Goal: Understand process/instructions: Learn how to perform a task or action

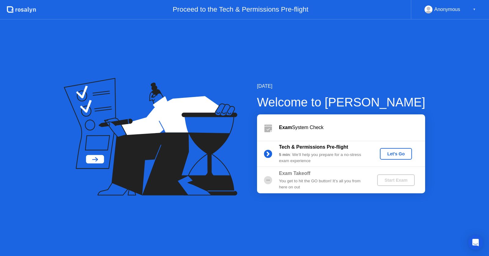
click at [397, 153] on div "Let's Go" at bounding box center [396, 153] width 27 height 5
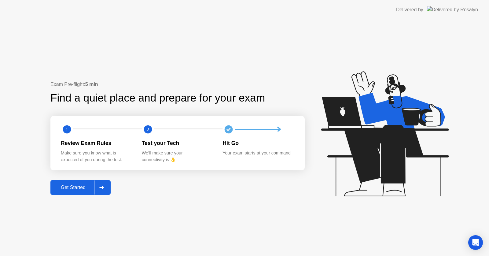
click at [74, 185] on div "Get Started" at bounding box center [73, 188] width 42 height 6
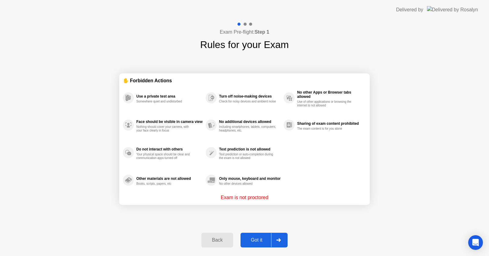
click at [258, 239] on div "Got it" at bounding box center [256, 240] width 29 height 6
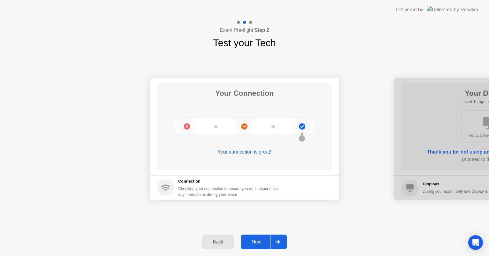
click at [259, 242] on div "Next" at bounding box center [256, 242] width 27 height 6
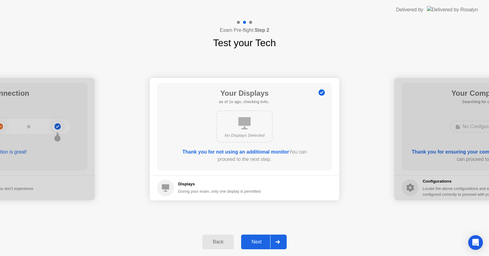
click at [259, 242] on div "Next" at bounding box center [256, 242] width 27 height 6
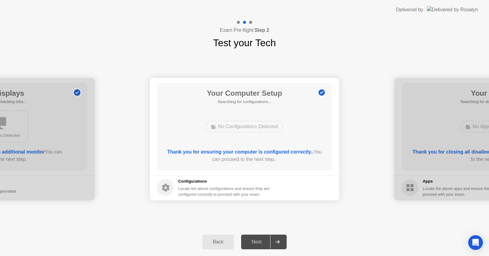
click at [258, 242] on div "Next" at bounding box center [256, 242] width 27 height 6
click at [258, 237] on button "Next" at bounding box center [264, 242] width 46 height 15
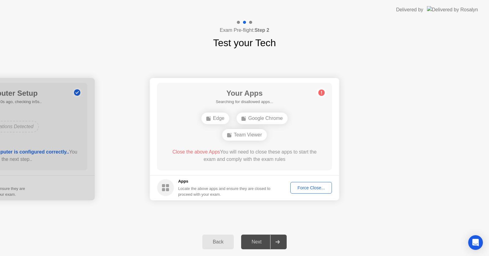
click at [394, 240] on div "Back Next" at bounding box center [244, 242] width 489 height 28
click at [316, 189] on div "Force Close..." at bounding box center [311, 187] width 37 height 5
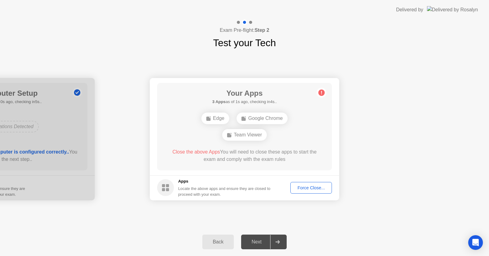
click at [217, 244] on div "Back" at bounding box center [218, 242] width 28 height 6
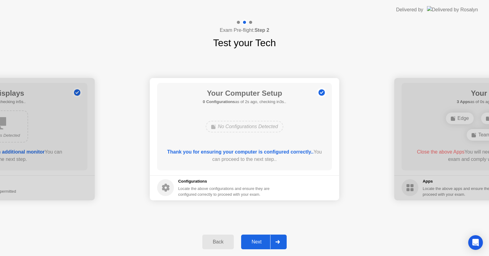
click at [260, 244] on div "Next" at bounding box center [256, 242] width 27 height 6
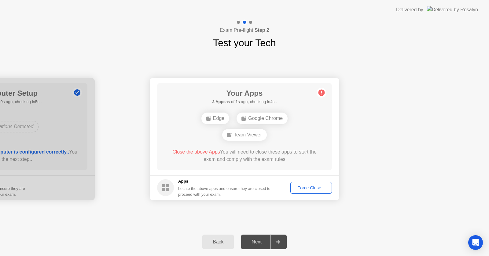
click at [325, 89] on icon at bounding box center [322, 93] width 10 height 10
click at [321, 93] on circle at bounding box center [322, 92] width 6 height 6
click at [307, 189] on div "Force Close..." at bounding box center [311, 187] width 37 height 5
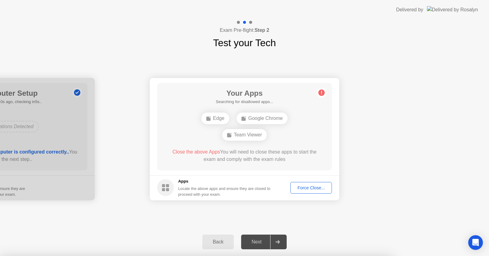
drag, startPoint x: 242, startPoint y: 143, endPoint x: 287, endPoint y: 146, distance: 45.1
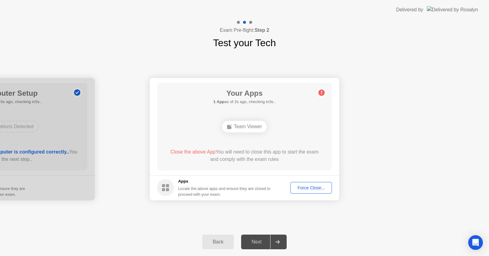
click at [308, 189] on div "Force Close..." at bounding box center [311, 187] width 37 height 5
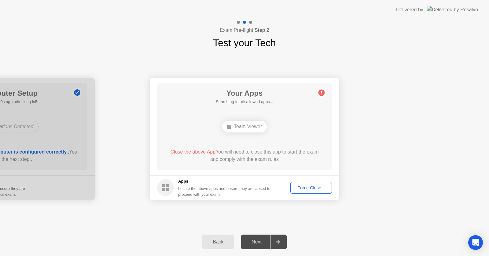
click at [271, 164] on div "Close the above App You will need to close this app to start the exam and compl…" at bounding box center [244, 156] width 157 height 17
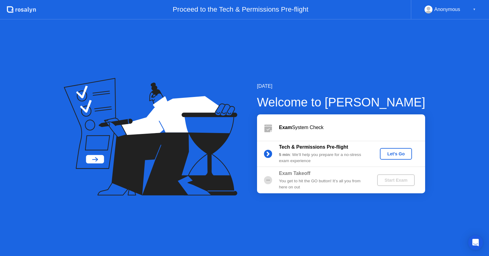
click at [403, 156] on div "Let's Go" at bounding box center [396, 153] width 27 height 5
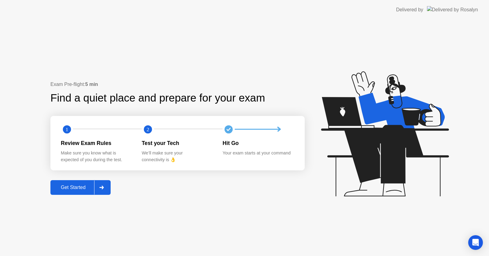
click at [64, 190] on div "Get Started" at bounding box center [73, 188] width 42 height 6
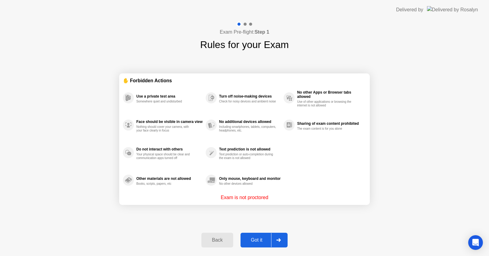
click at [259, 242] on div "Got it" at bounding box center [256, 240] width 29 height 6
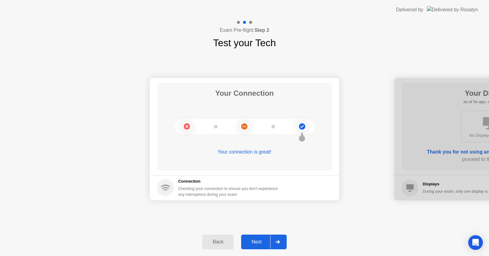
click at [255, 243] on div "Next" at bounding box center [256, 242] width 27 height 6
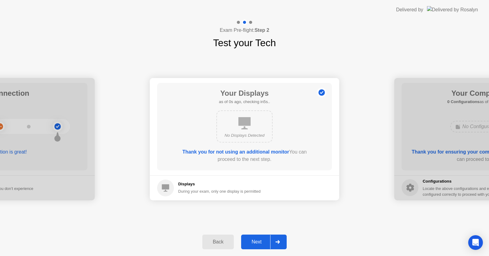
click at [259, 244] on div "Next" at bounding box center [256, 242] width 27 height 6
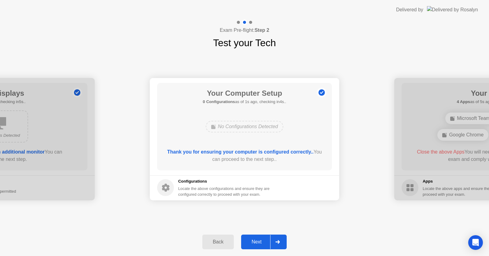
click at [259, 244] on div "Next" at bounding box center [256, 242] width 27 height 6
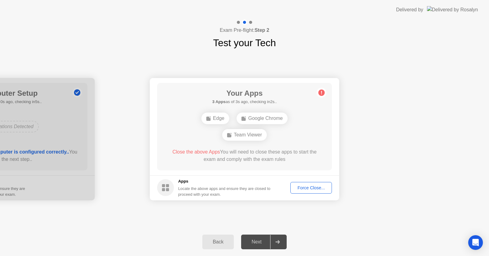
click at [219, 240] on div "Back" at bounding box center [218, 242] width 28 height 6
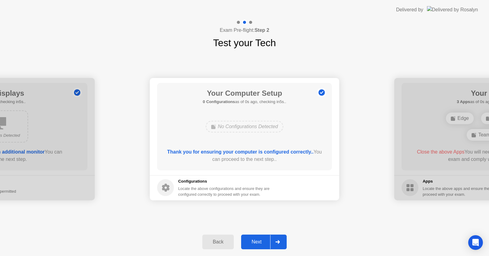
click at [257, 244] on div "Next" at bounding box center [256, 242] width 27 height 6
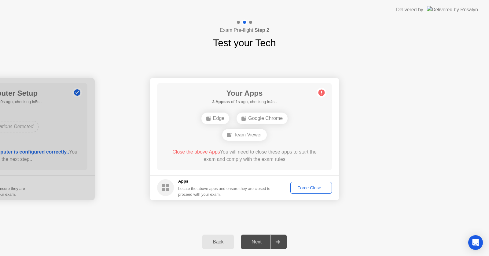
click at [311, 192] on button "Force Close..." at bounding box center [312, 188] width 42 height 12
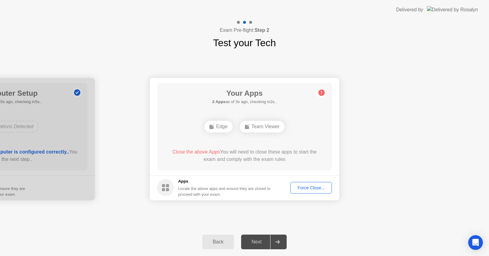
click at [314, 189] on div "Force Close..." at bounding box center [311, 187] width 37 height 5
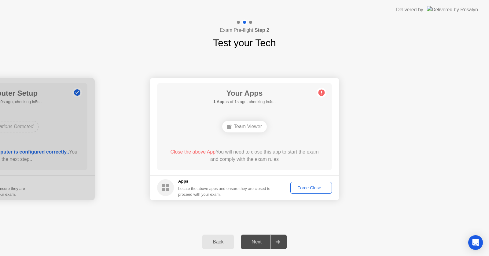
click at [223, 241] on div "Back" at bounding box center [218, 242] width 28 height 6
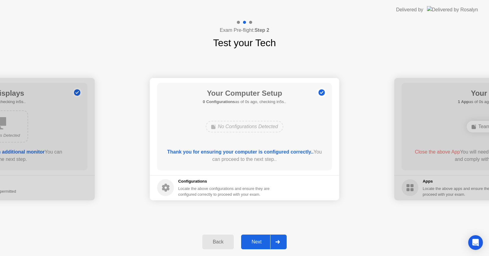
click at [259, 243] on div "Next" at bounding box center [256, 242] width 27 height 6
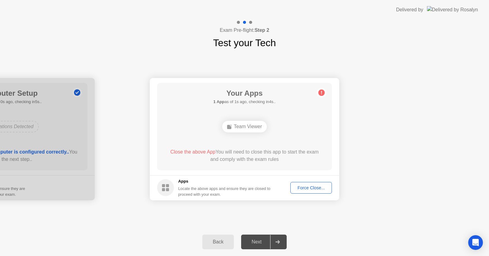
click at [311, 189] on div "Force Close..." at bounding box center [311, 187] width 37 height 5
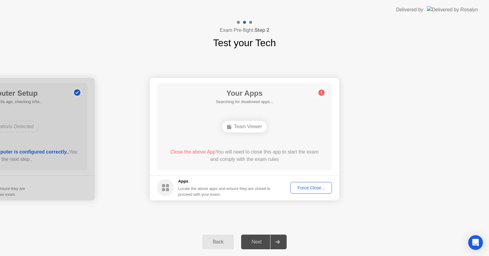
click at [307, 184] on button "Force Close..." at bounding box center [312, 188] width 42 height 12
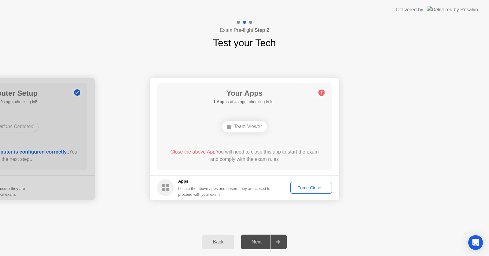
click at [218, 231] on div "Back Next" at bounding box center [244, 242] width 489 height 28
click at [221, 246] on button "Back" at bounding box center [217, 242] width 31 height 15
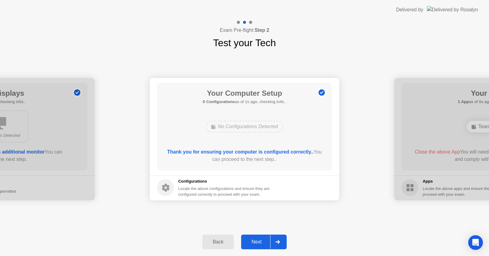
click at [256, 239] on div "Next" at bounding box center [256, 242] width 27 height 6
